Goal: Task Accomplishment & Management: Complete application form

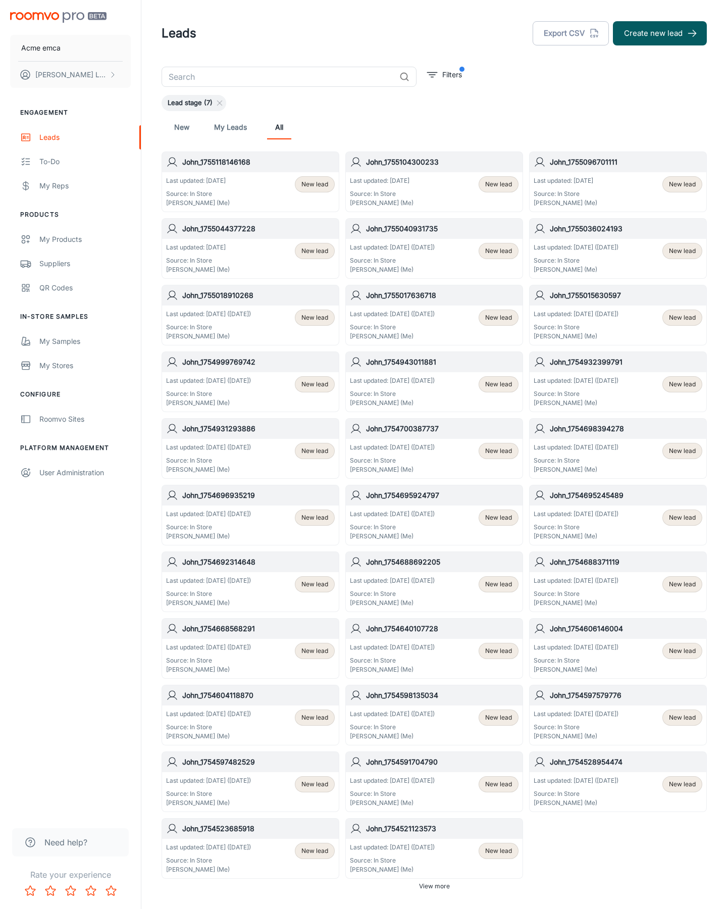
click at [660, 33] on button "Create new lead" at bounding box center [660, 33] width 94 height 24
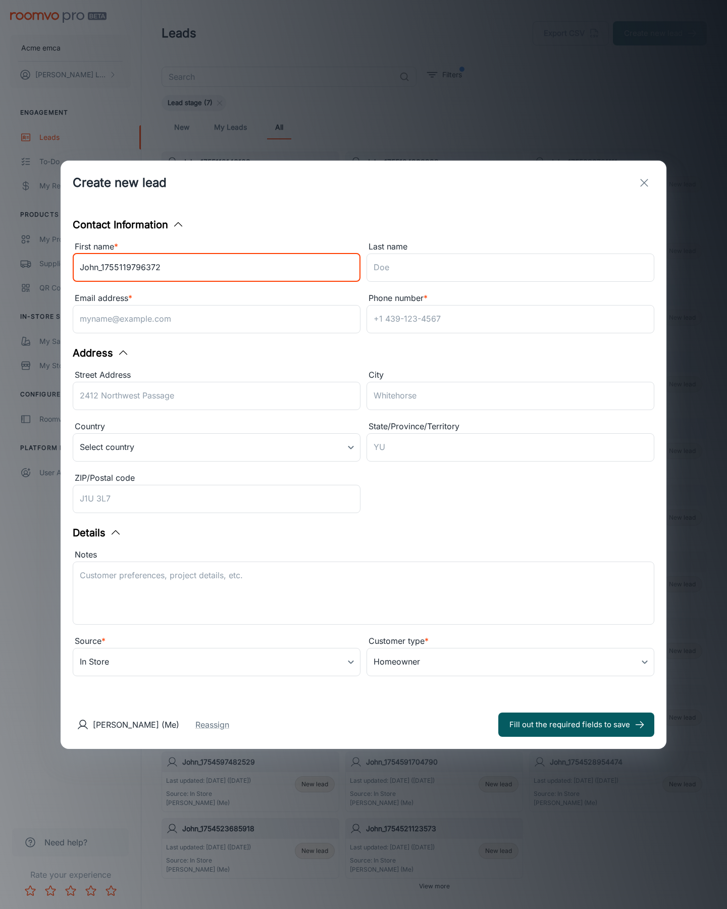
type input "John_1755119796372"
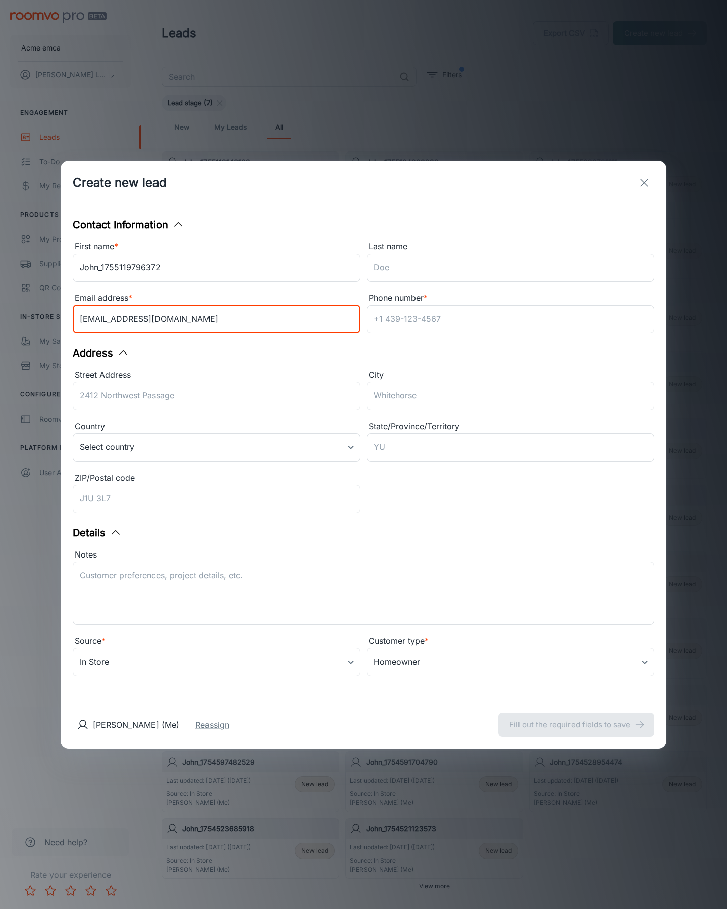
type input "[EMAIL_ADDRESS][DOMAIN_NAME]"
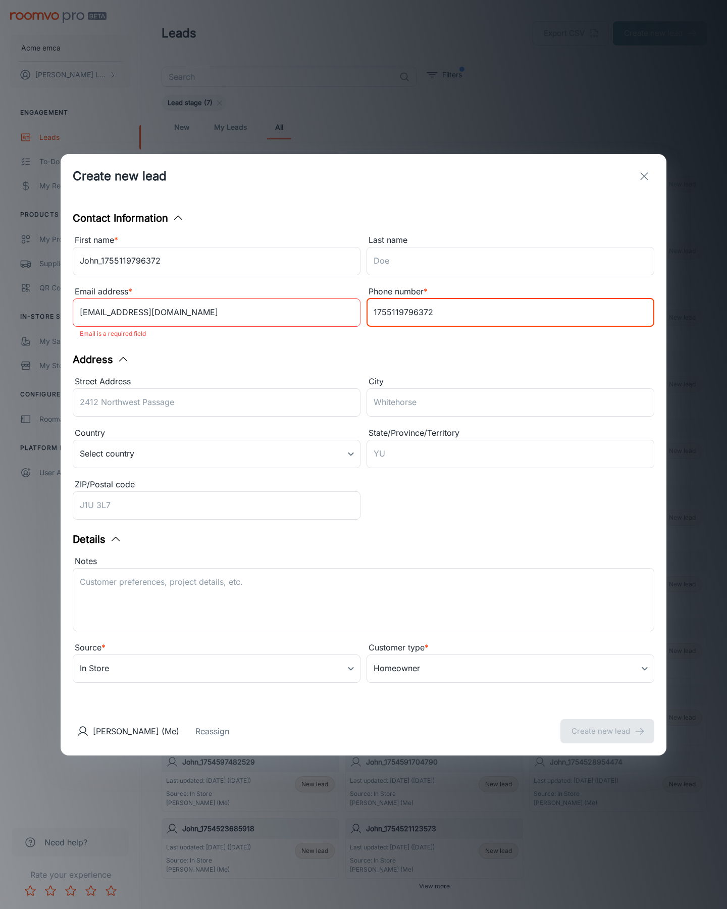
type input "1755119796372"
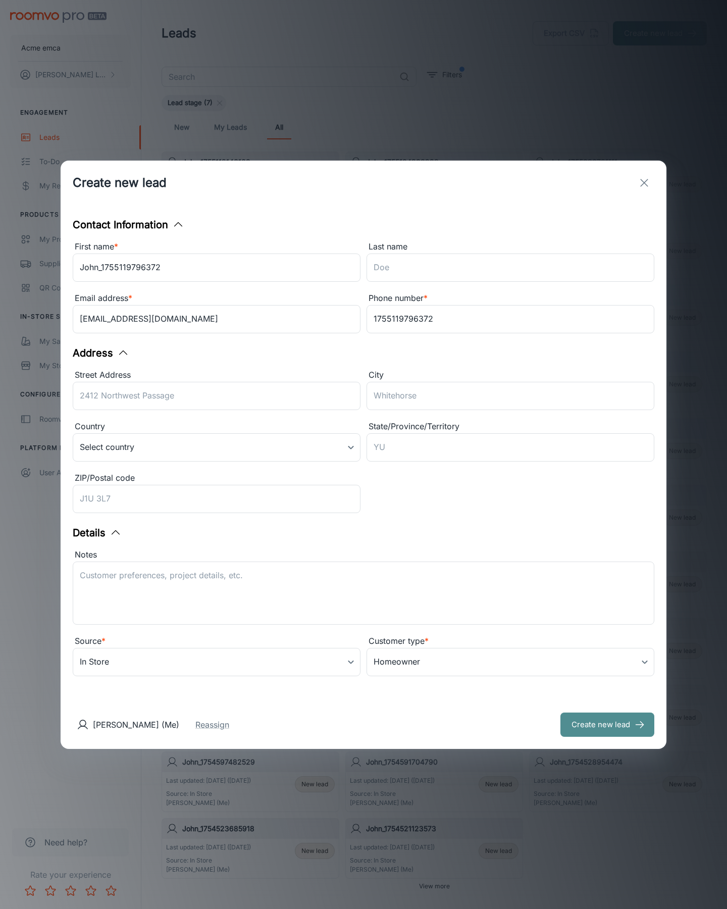
click at [607, 724] on button "Create new lead" at bounding box center [607, 724] width 94 height 24
